Goal: Information Seeking & Learning: Compare options

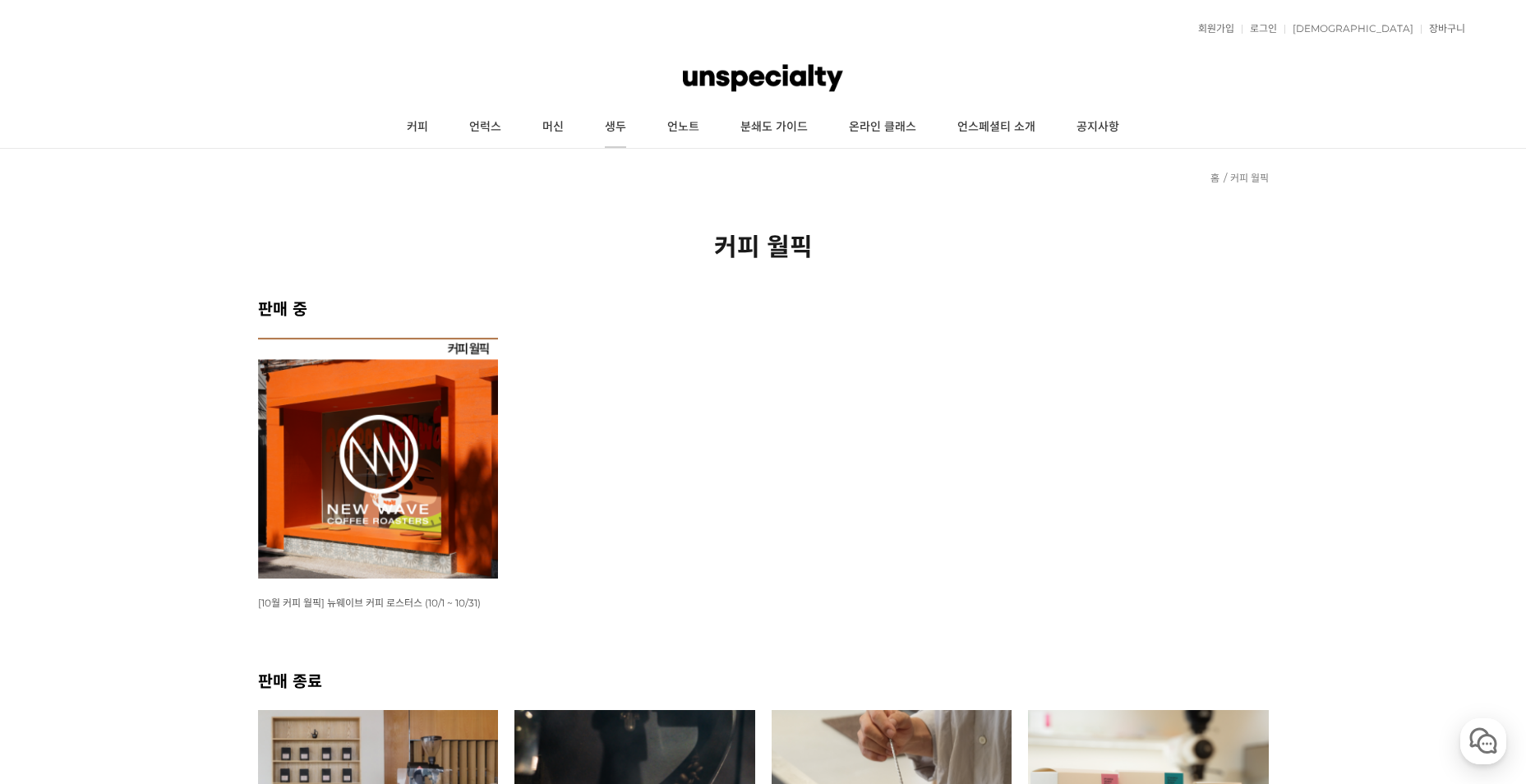
click at [621, 123] on link "생두" at bounding box center [615, 127] width 62 height 41
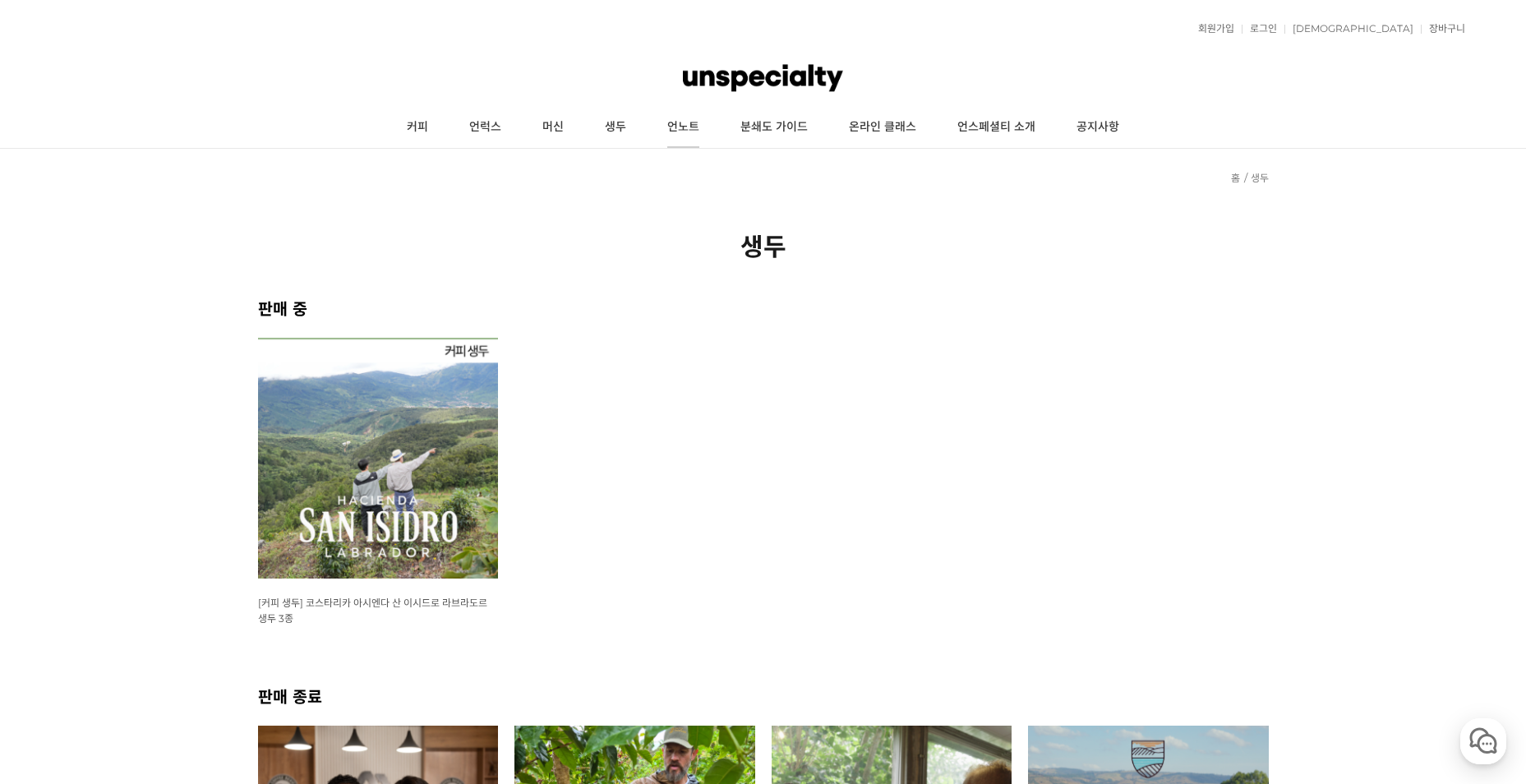
click at [682, 134] on link "언노트" at bounding box center [683, 127] width 73 height 41
click at [546, 128] on link "머신" at bounding box center [552, 127] width 62 height 41
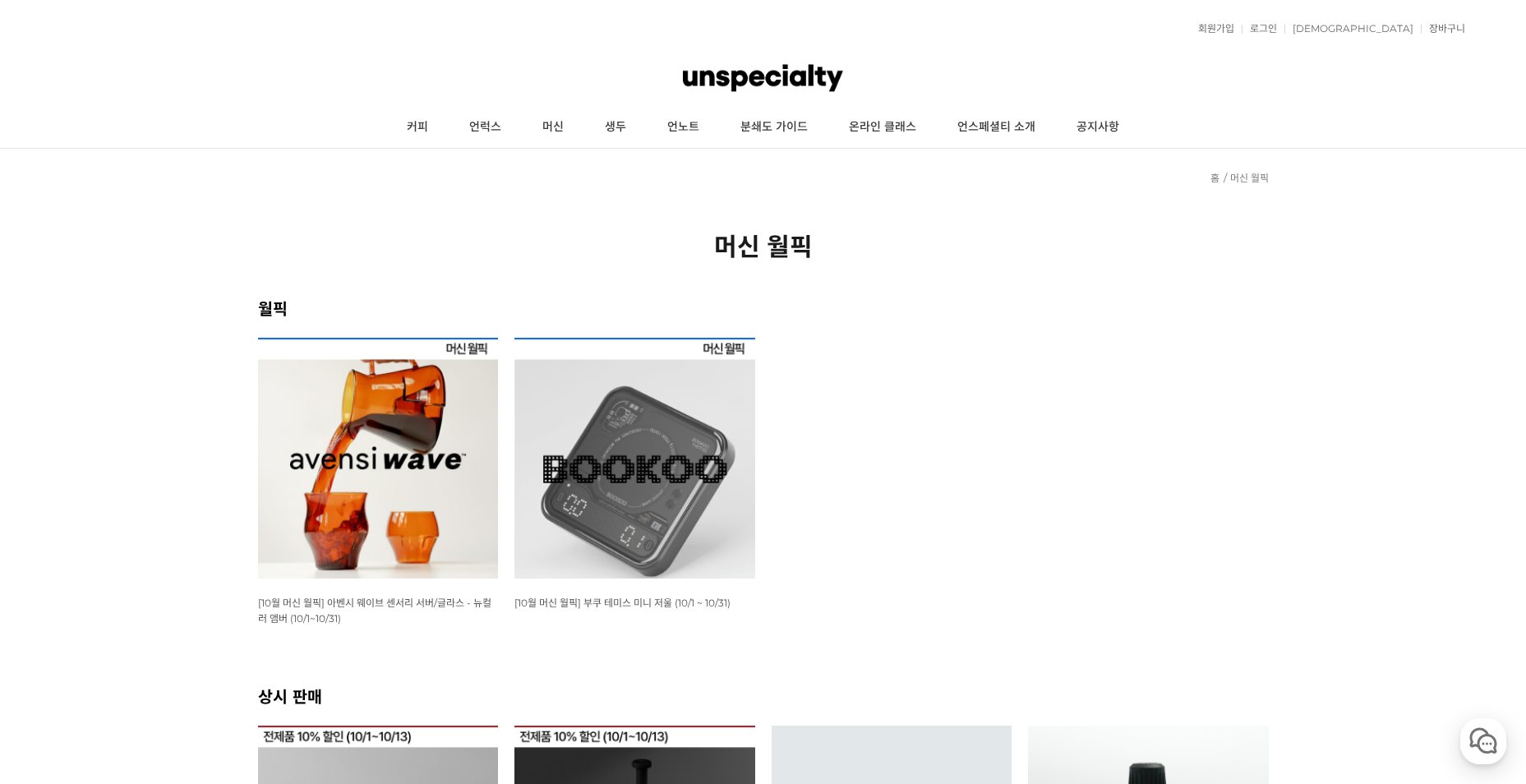
scroll to position [493, 0]
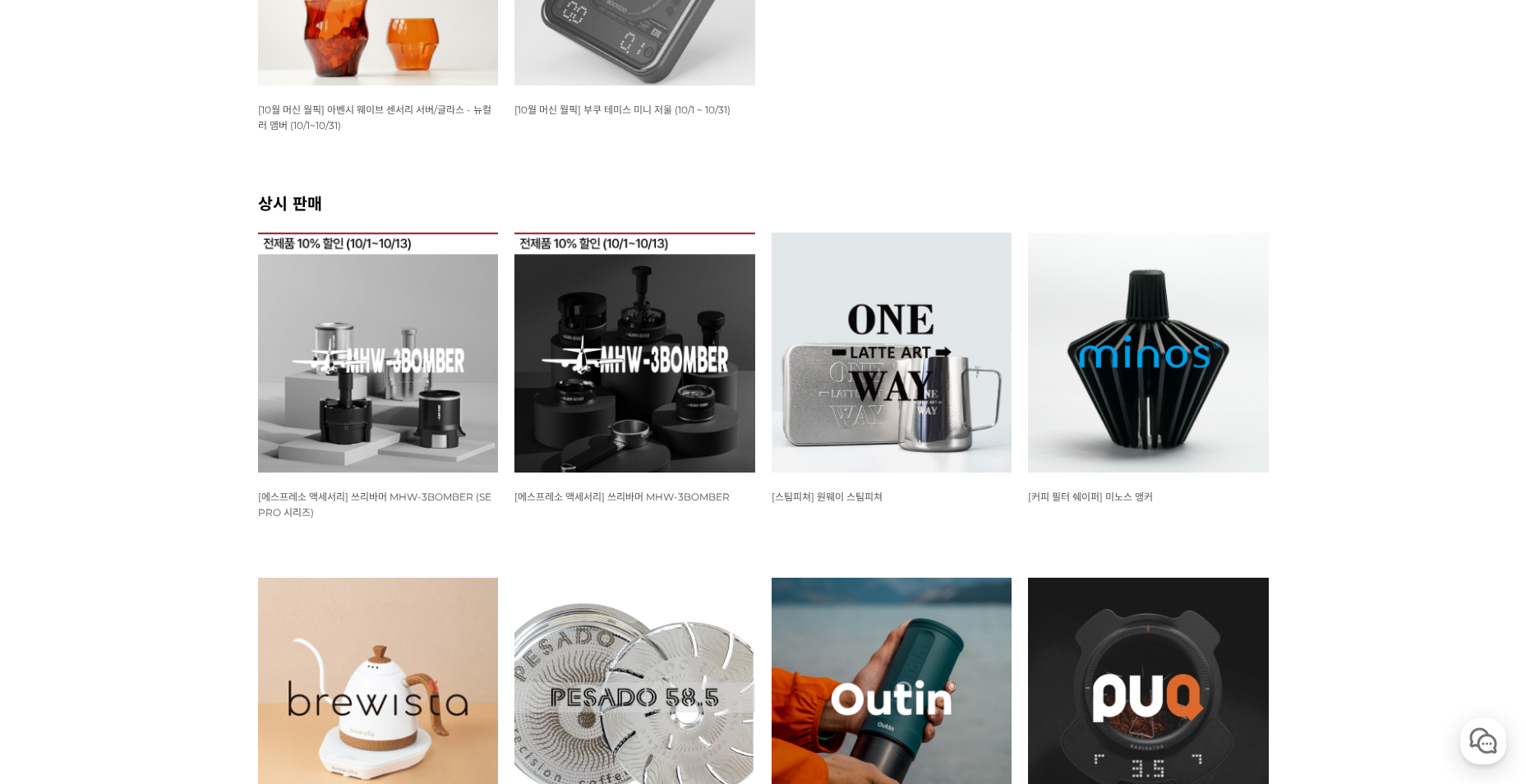
click at [597, 326] on img at bounding box center [635, 353] width 241 height 241
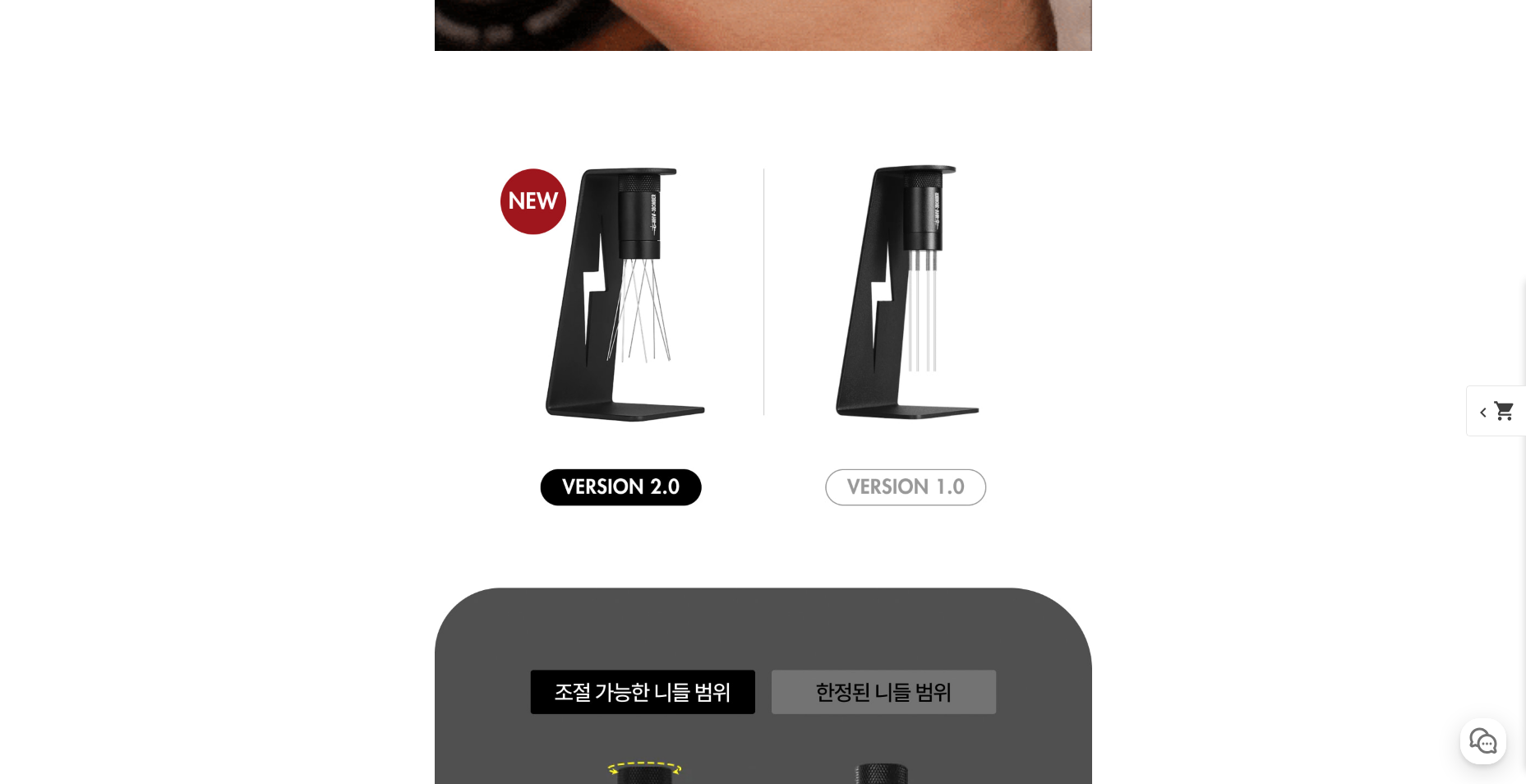
scroll to position [3520, 0]
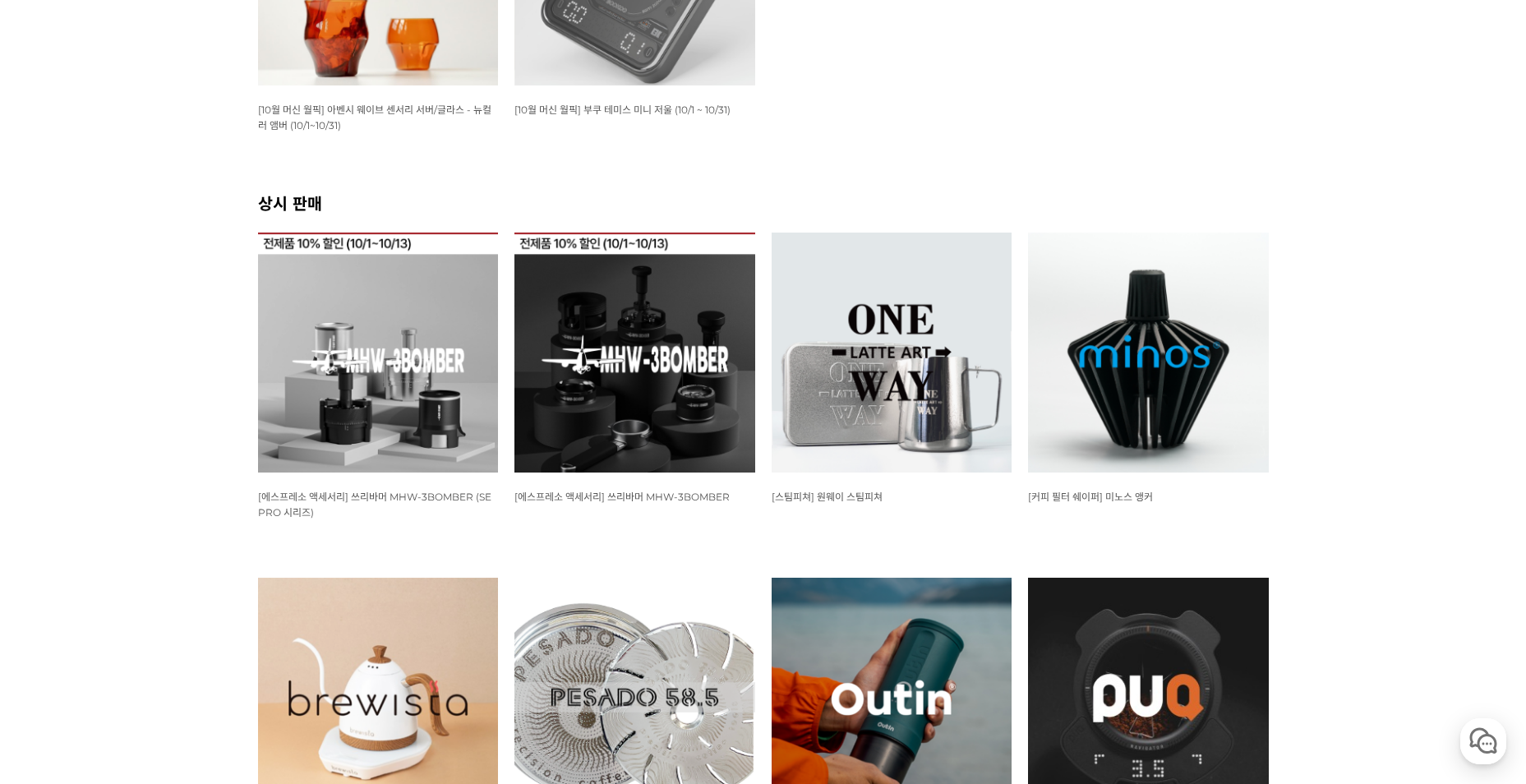
click at [408, 360] on img at bounding box center [378, 353] width 241 height 241
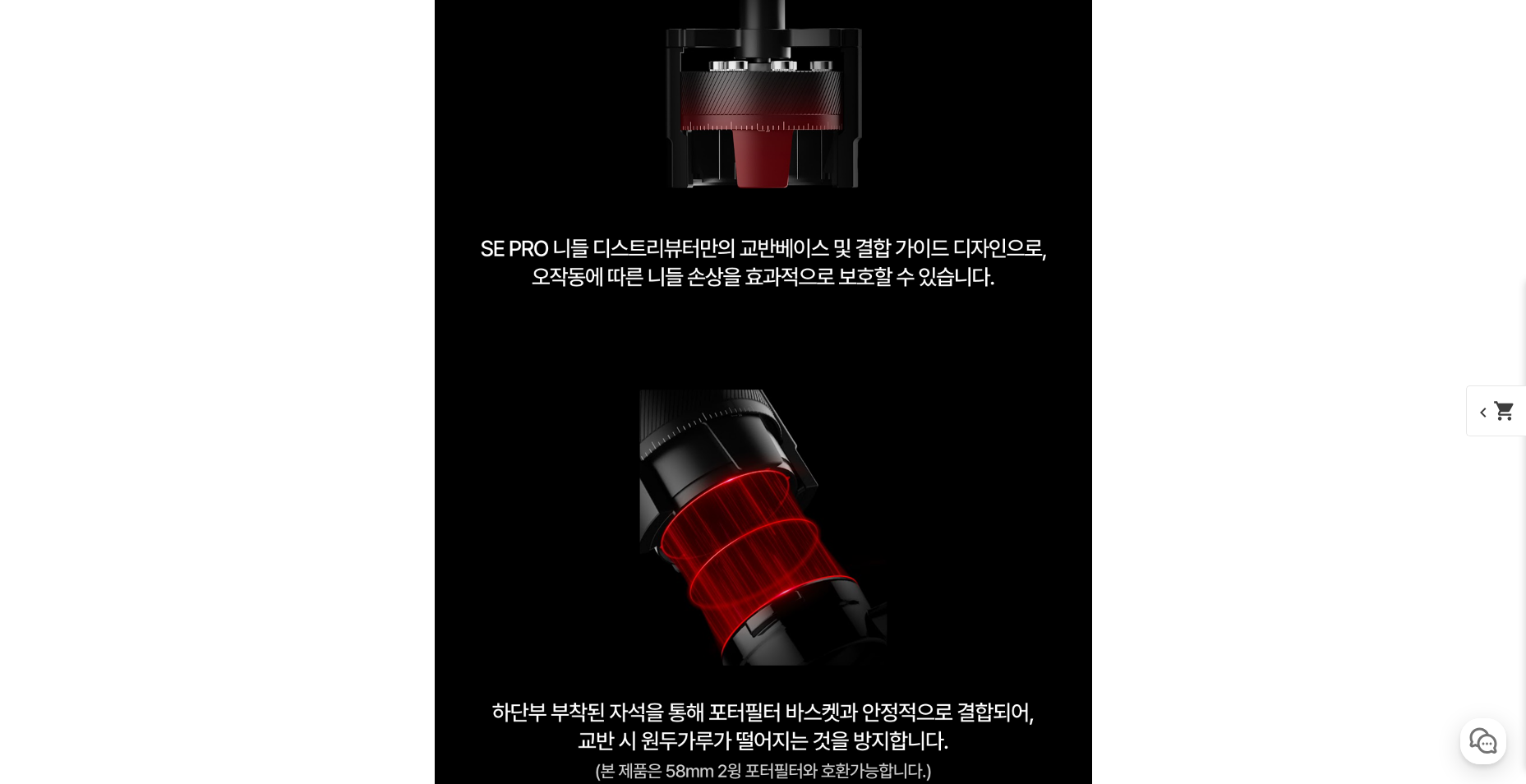
scroll to position [24847, 0]
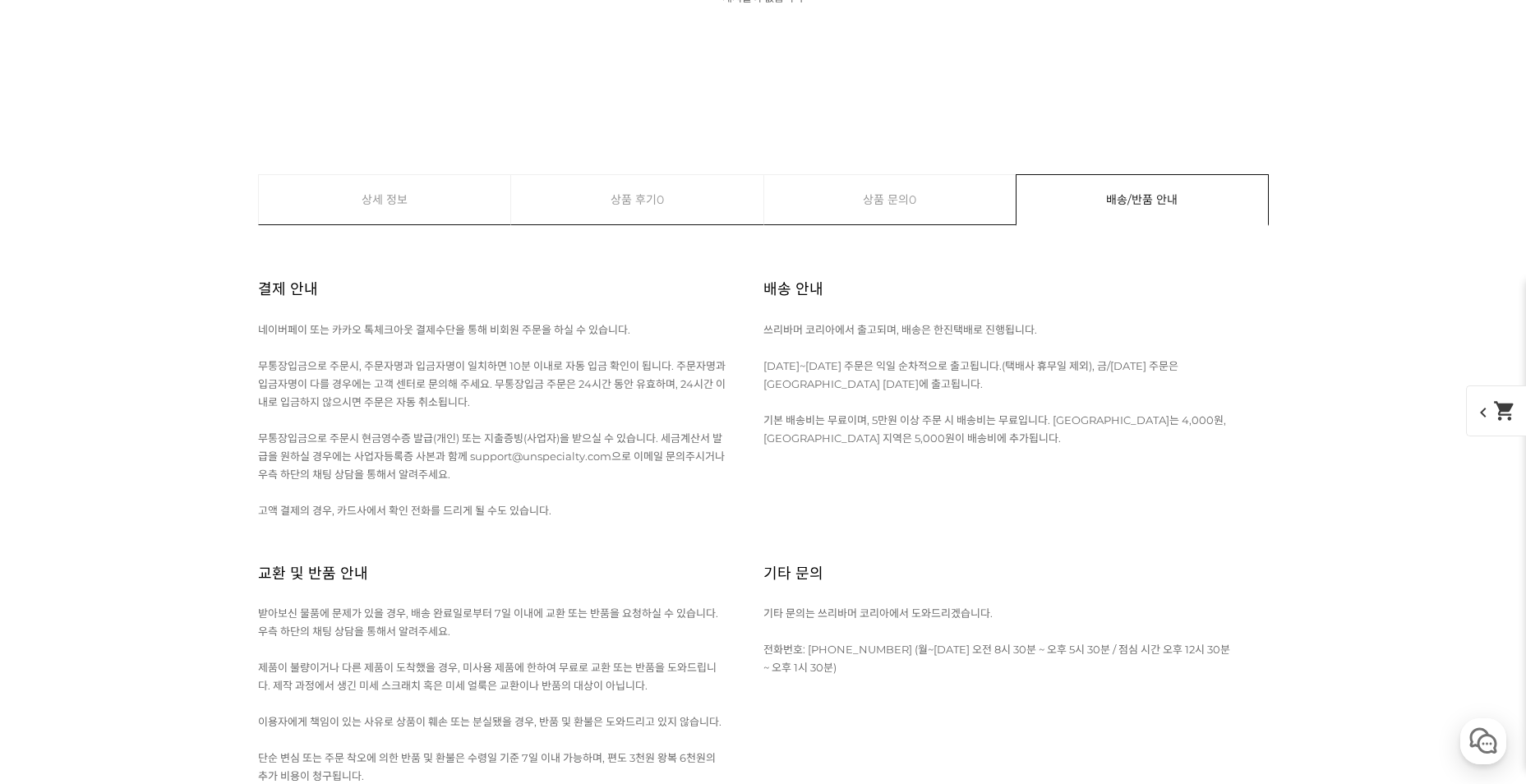
drag, startPoint x: 7, startPoint y: 0, endPoint x: -3, endPoint y: 2, distance: 10.2
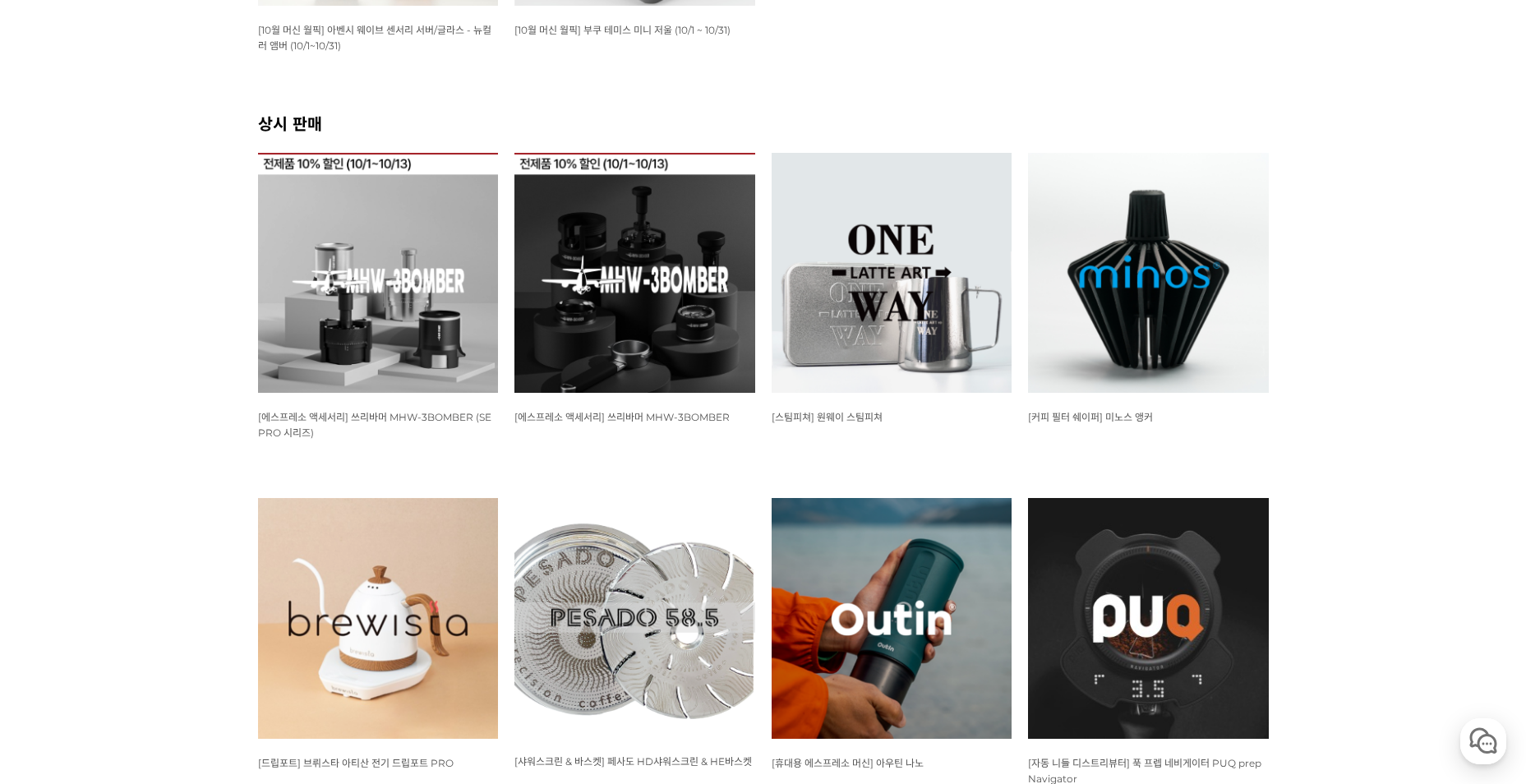
scroll to position [329, 0]
